Goal: Task Accomplishment & Management: Use online tool/utility

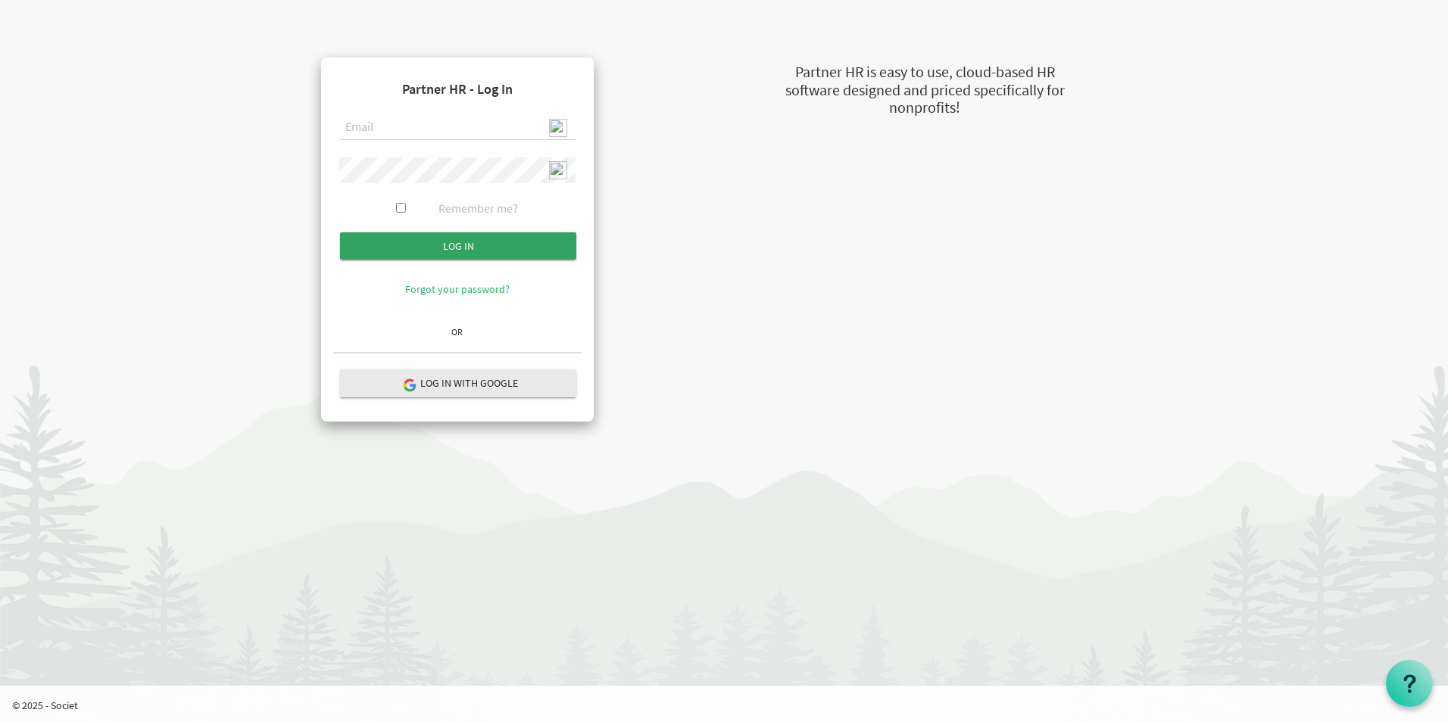
type input "admin@stepind.org"
click at [429, 238] on input "Log in" at bounding box center [458, 245] width 236 height 27
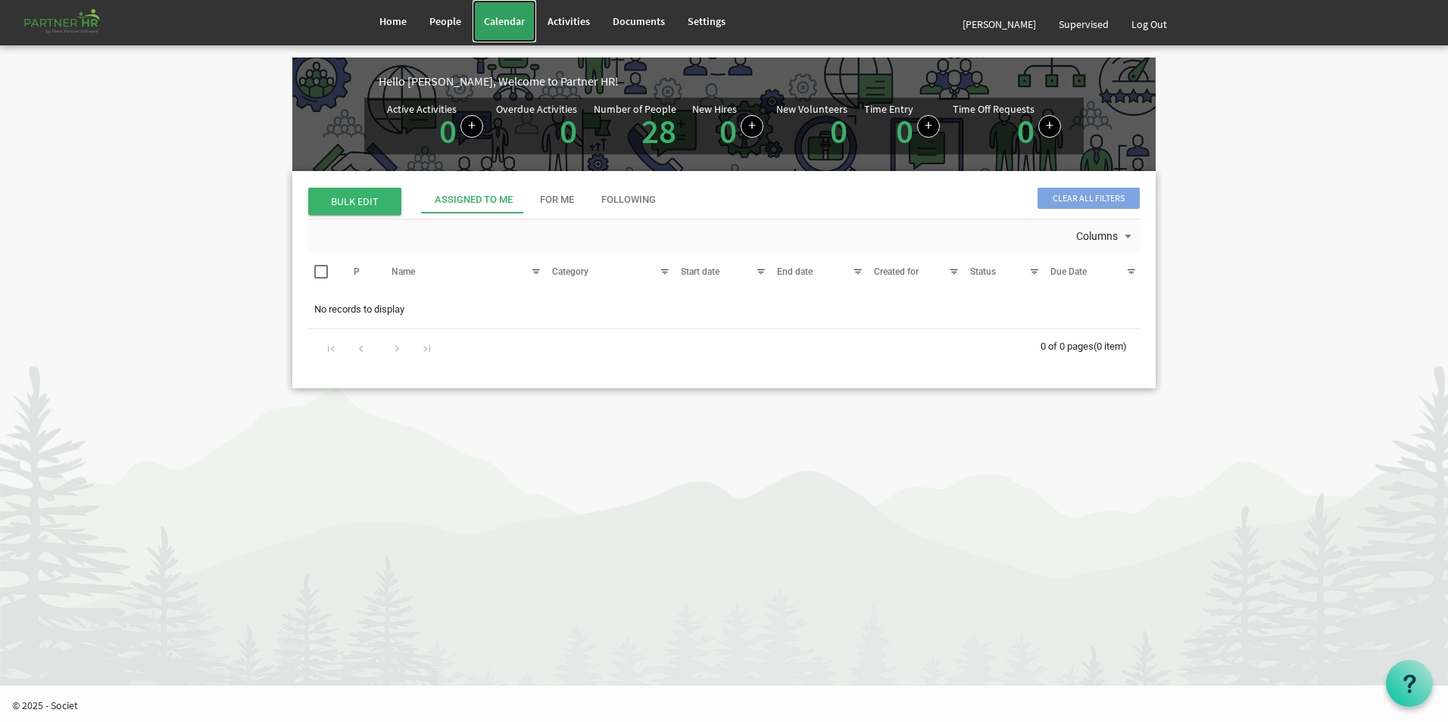
click at [514, 14] on span "Calendar" at bounding box center [504, 21] width 41 height 14
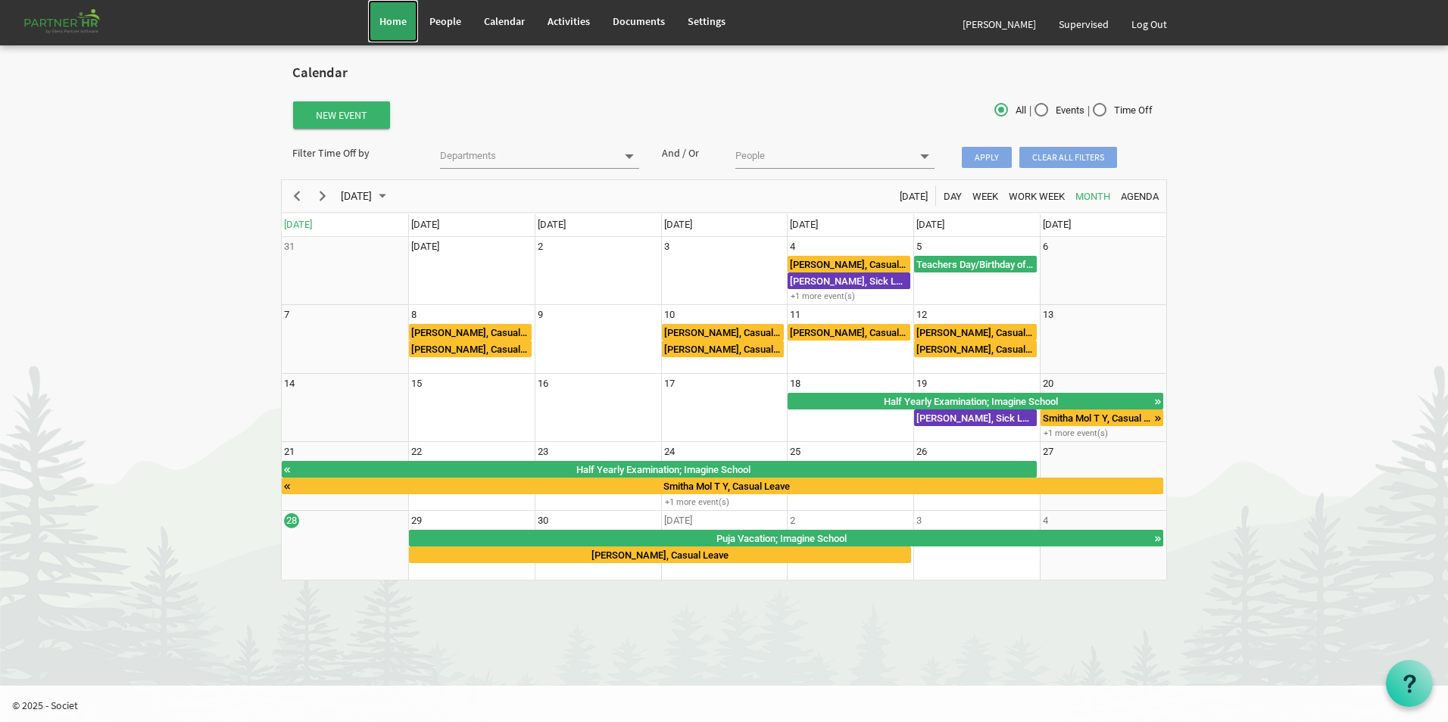
click at [382, 25] on span "Home" at bounding box center [392, 21] width 27 height 14
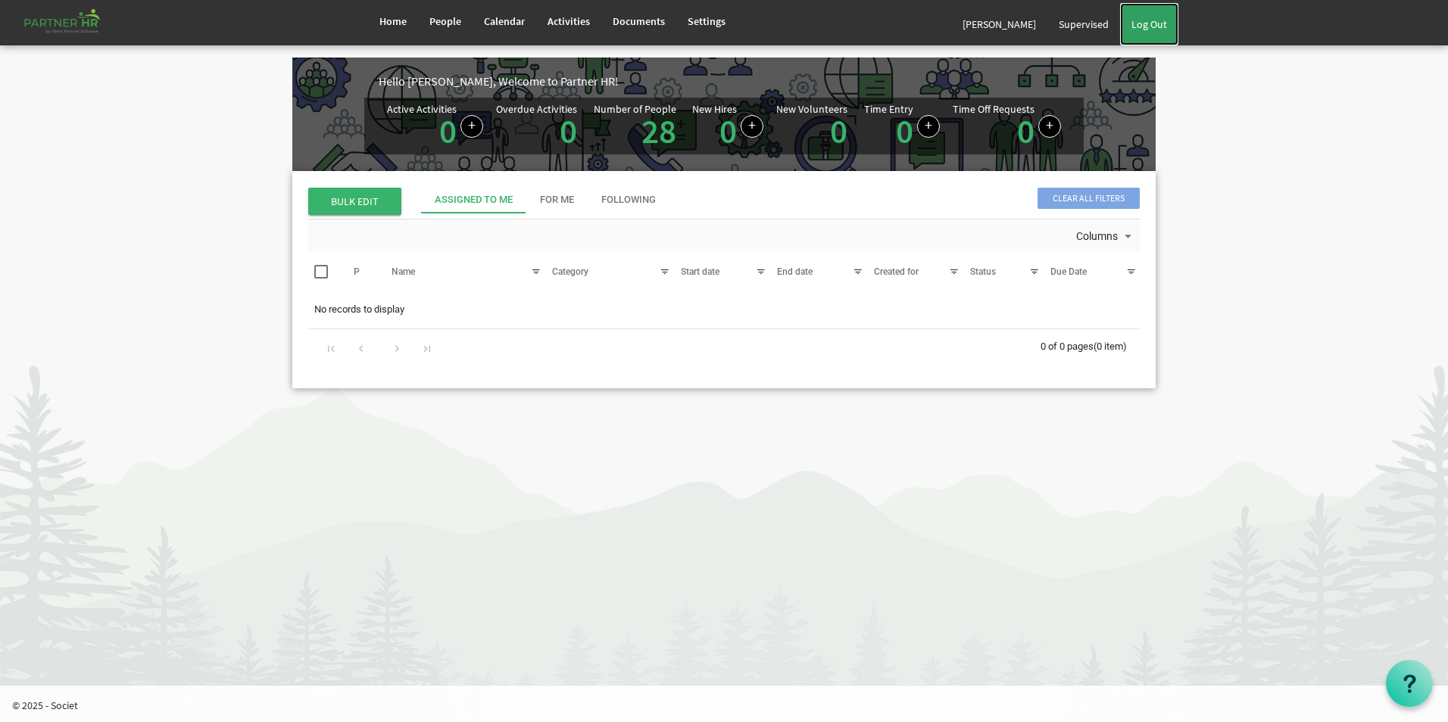
click at [1160, 30] on link "Log Out" at bounding box center [1149, 24] width 58 height 42
